Goal: Information Seeking & Learning: Learn about a topic

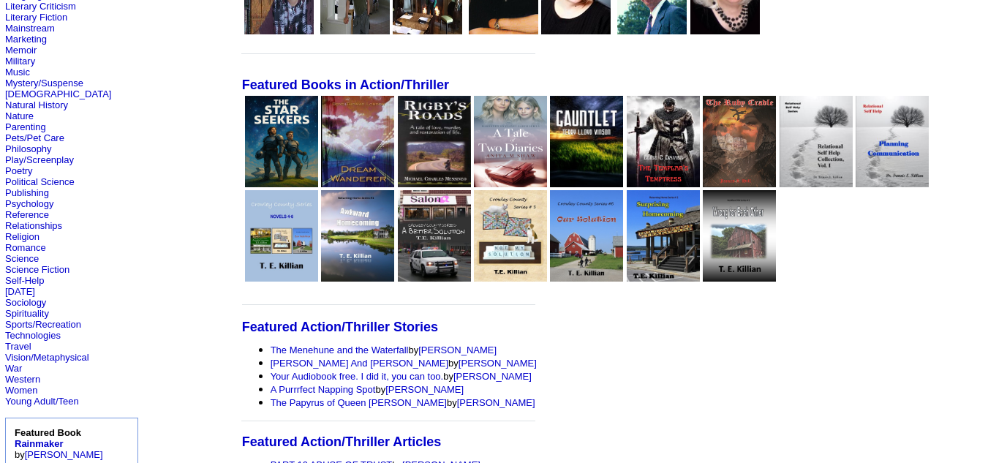
scroll to position [389, 0]
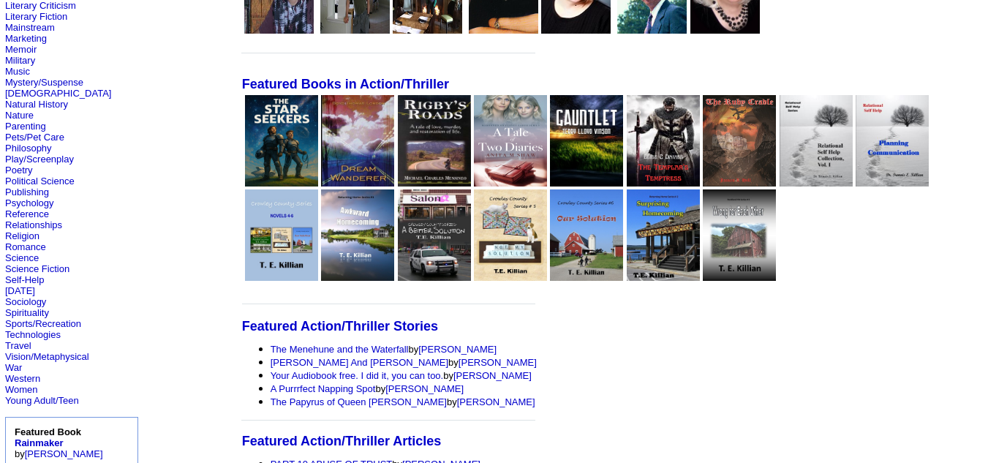
click at [702, 139] on img at bounding box center [738, 140] width 73 height 91
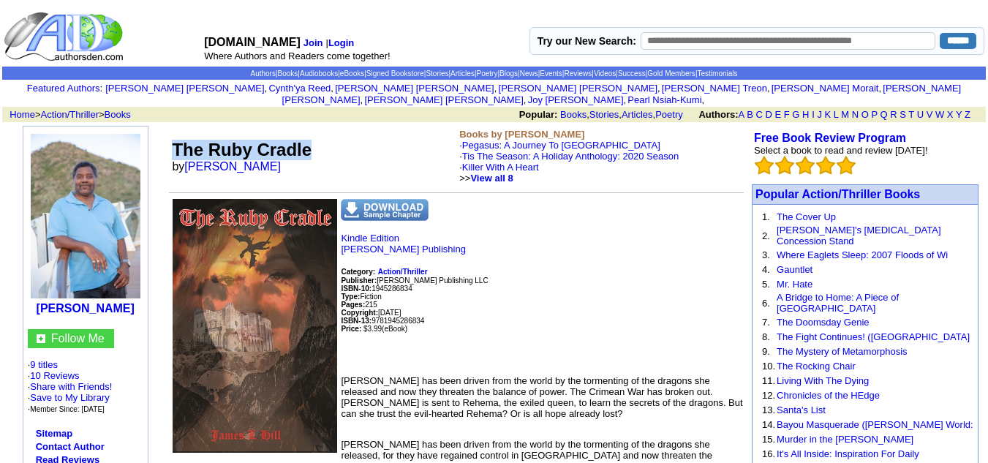
drag, startPoint x: 321, startPoint y: 132, endPoint x: 173, endPoint y: 130, distance: 148.4
click at [173, 130] on td "The Ruby Cradle by [PERSON_NAME]" at bounding box center [312, 156] width 287 height 61
copy font "The Ruby Cradle"
